Goal: Task Accomplishment & Management: Use online tool/utility

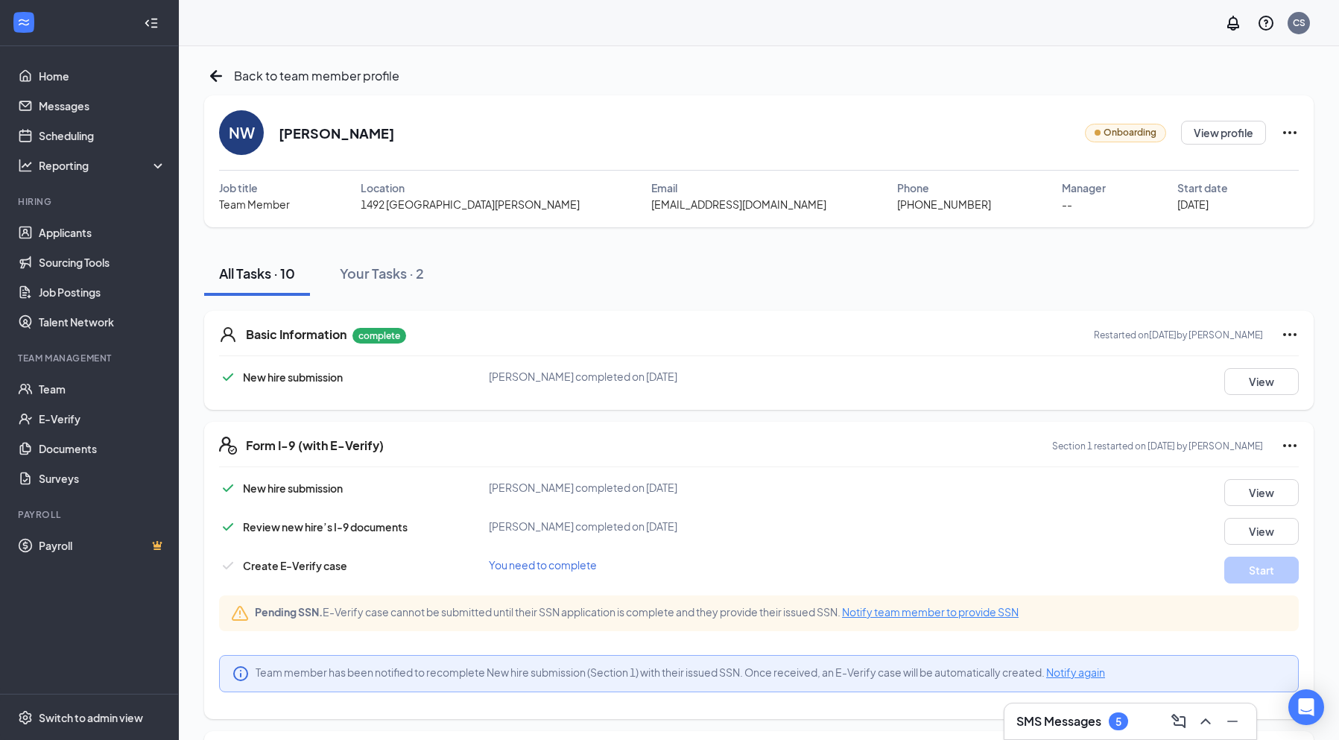
click at [252, 136] on div "NW" at bounding box center [242, 132] width 26 height 21
click at [330, 131] on h2 "[PERSON_NAME]" at bounding box center [336, 133] width 115 height 19
click at [1146, 134] on span "Onboarding" at bounding box center [1129, 133] width 53 height 14
click at [1210, 133] on button "View profile" at bounding box center [1223, 133] width 85 height 24
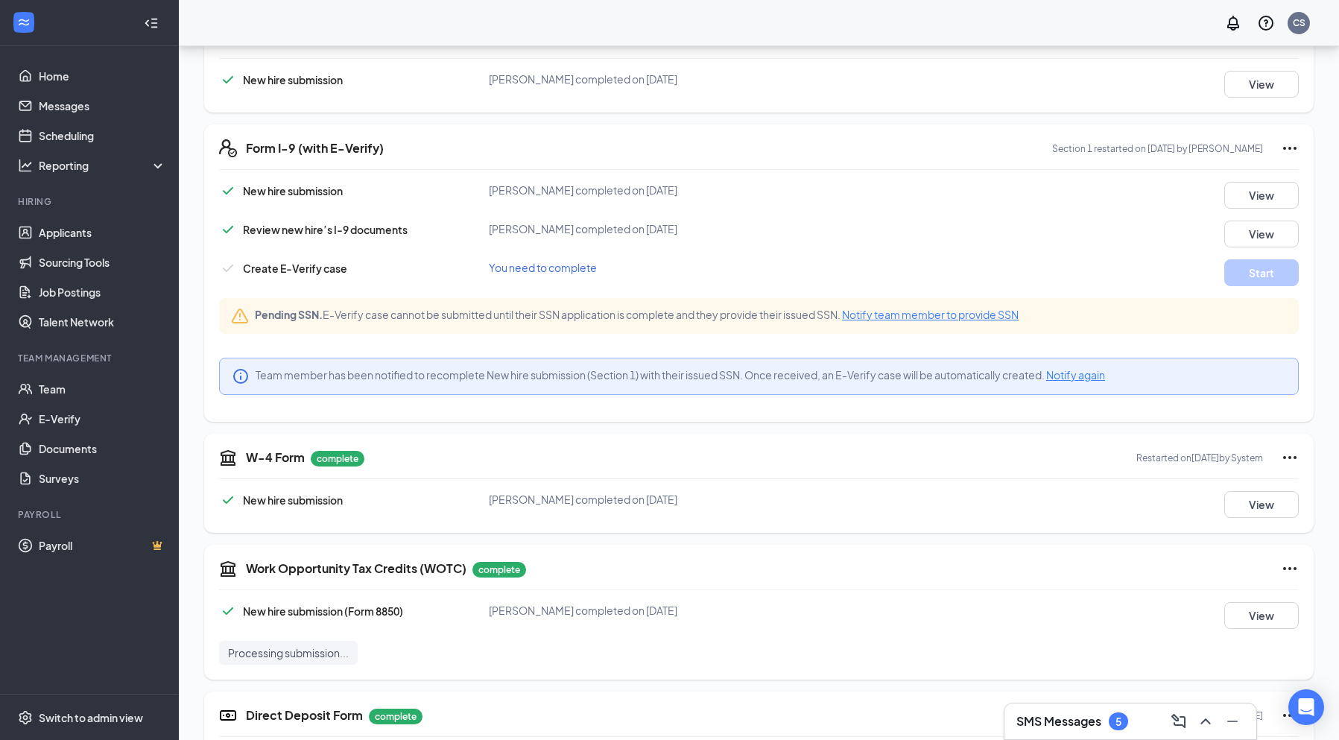
scroll to position [298, 0]
click at [914, 313] on span "Notify team member to provide SSN" at bounding box center [930, 313] width 177 height 13
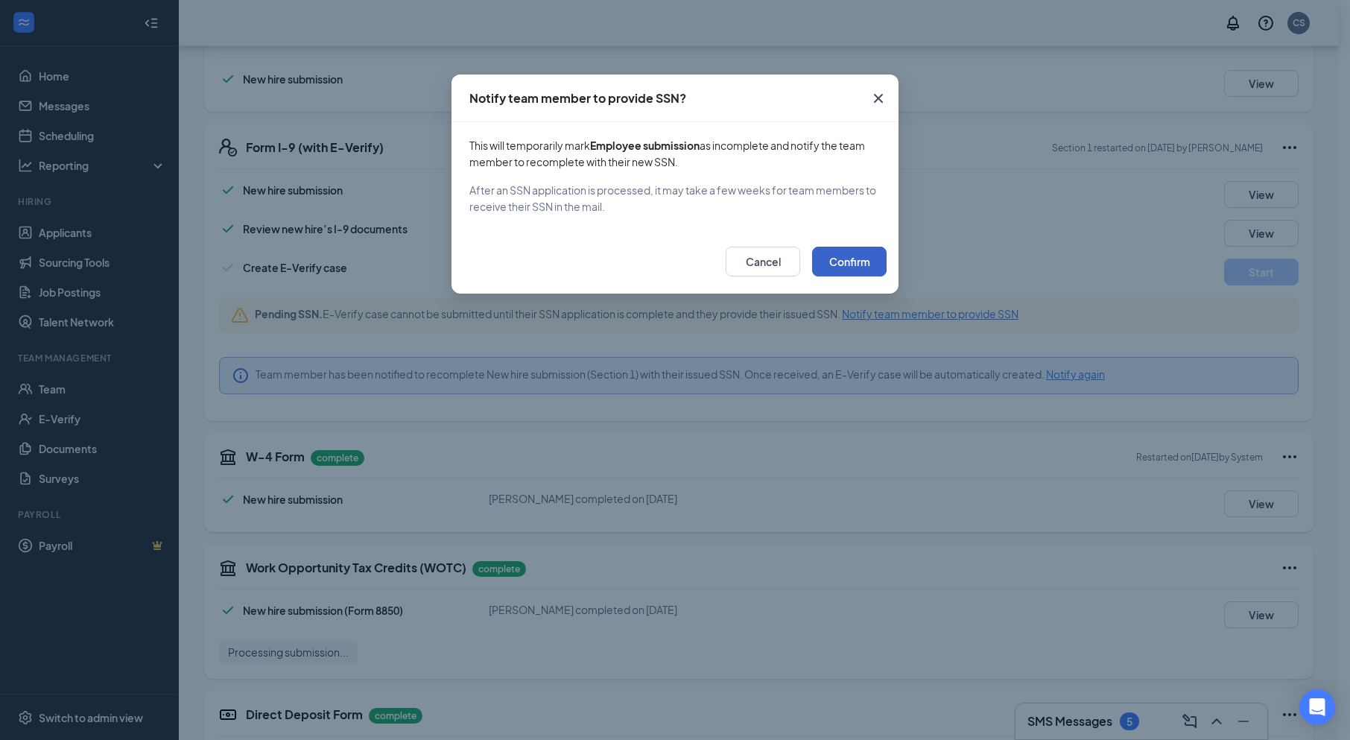
click at [849, 263] on button "Confirm" at bounding box center [849, 262] width 74 height 30
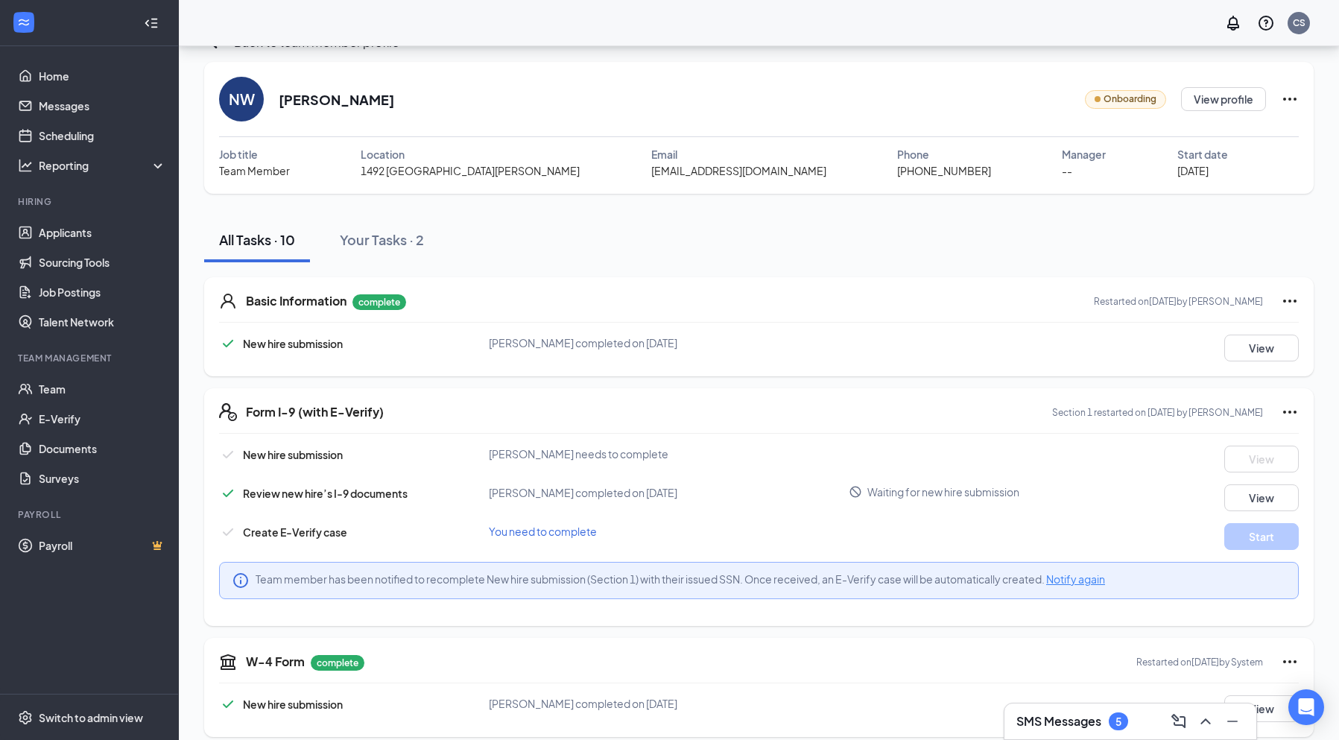
scroll to position [0, 0]
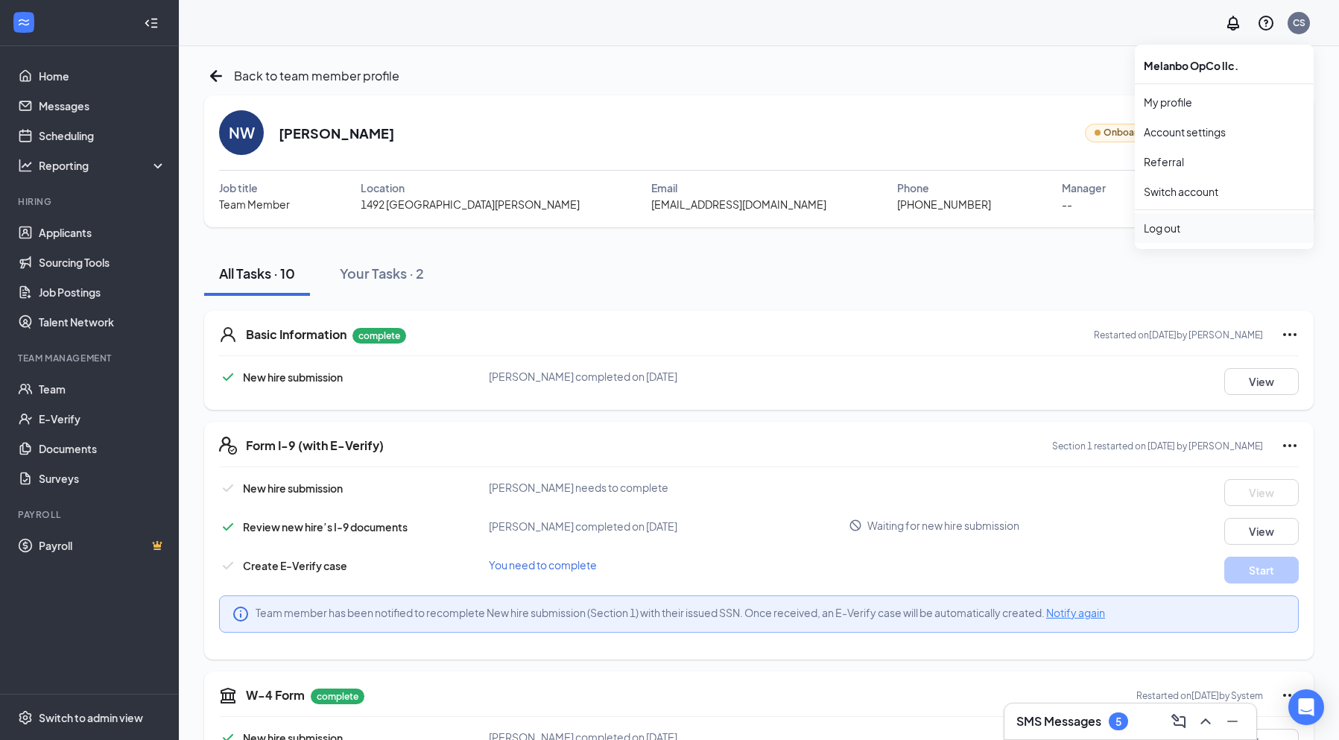
click at [1203, 234] on div "Log out" at bounding box center [1224, 228] width 161 height 15
